Goal: Check status: Check status

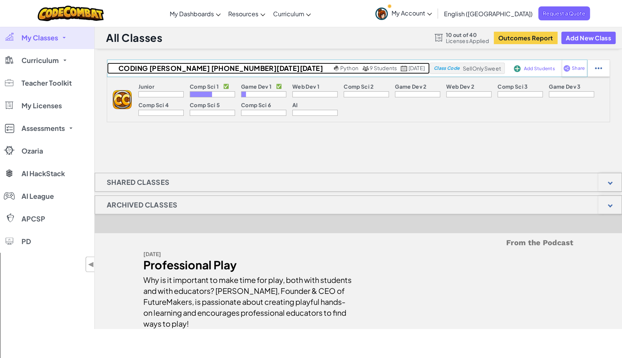
click at [340, 68] on span "Python" at bounding box center [349, 67] width 18 height 7
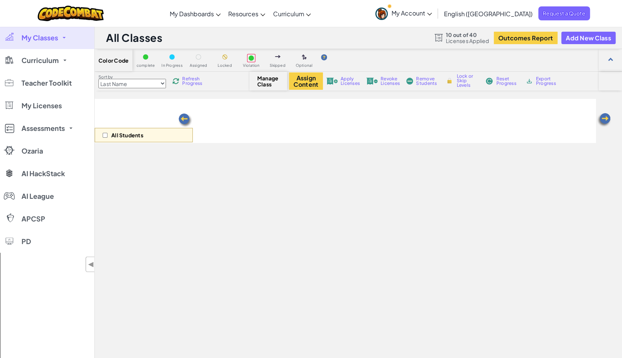
select select "560f1a9f22961295f9427742"
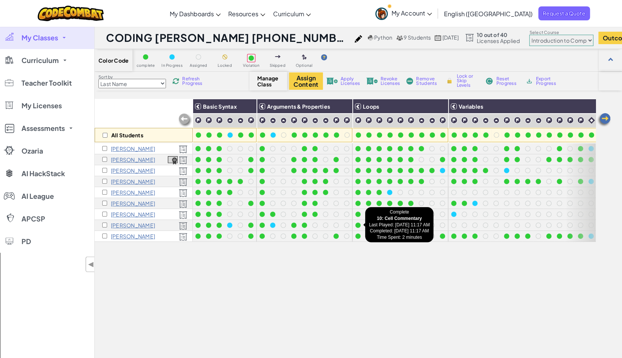
click at [358, 224] on div at bounding box center [357, 225] width 5 height 5
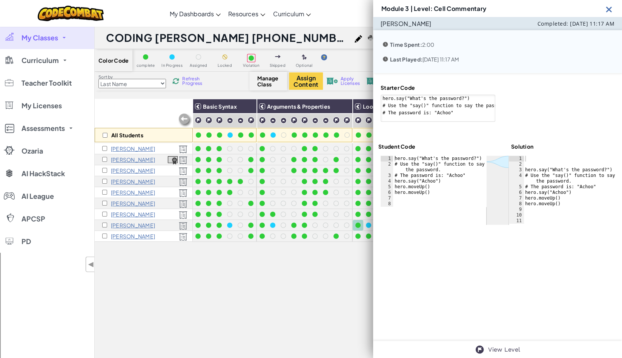
click at [358, 224] on div at bounding box center [357, 225] width 5 height 5
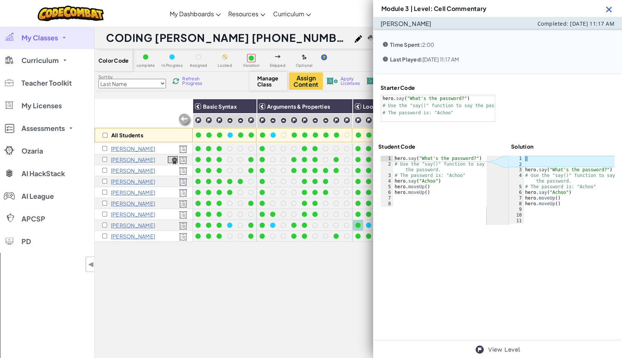
click at [289, 263] on div "All Students Basic Syntax Arguments & Properties Loops Variables [PERSON_NAME] …" at bounding box center [345, 259] width 501 height 320
click at [609, 10] on img at bounding box center [608, 9] width 9 height 9
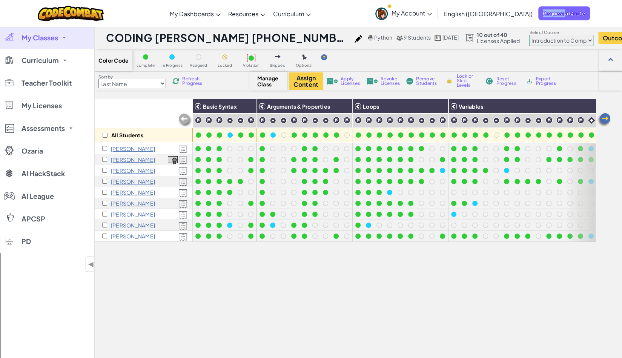
click at [609, 10] on div "Toggle navigation My Dashboards CodeCombat Teacher Dashboard Ozaria Teacher Das…" at bounding box center [311, 13] width 626 height 27
click at [316, 248] on div "All Students Basic Syntax Arguments & Properties Loops Variables [PERSON_NAME] …" at bounding box center [345, 259] width 501 height 320
click at [177, 79] on img at bounding box center [175, 81] width 7 height 7
